Goal: Find specific page/section: Find specific page/section

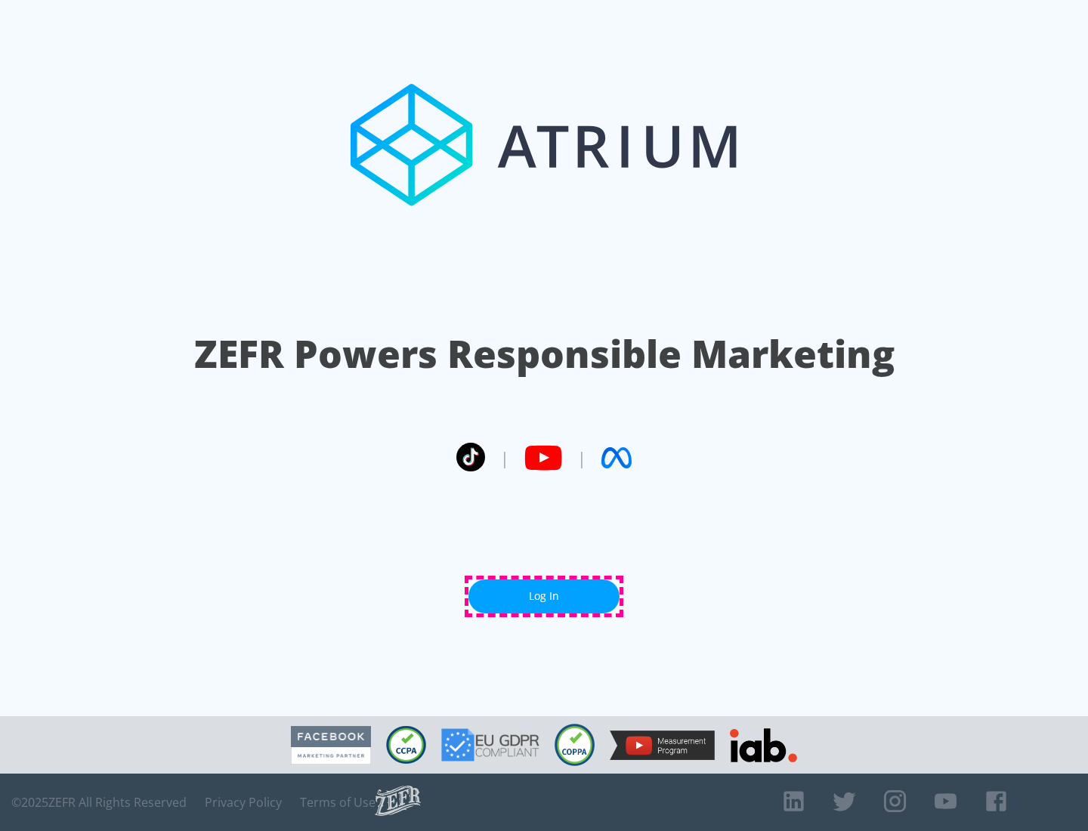
click at [544, 596] on link "Log In" at bounding box center [544, 597] width 151 height 34
